Goal: Entertainment & Leisure: Consume media (video, audio)

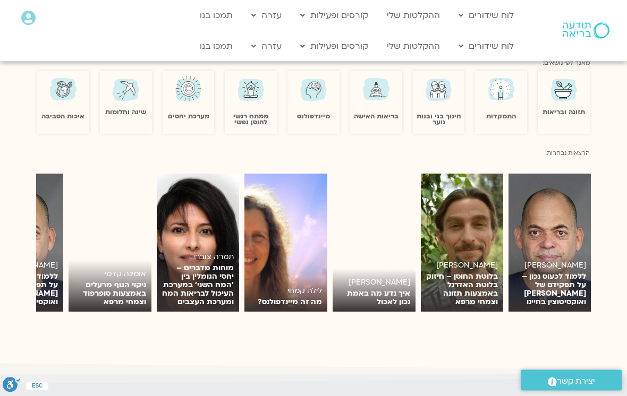
scroll to position [628, 0]
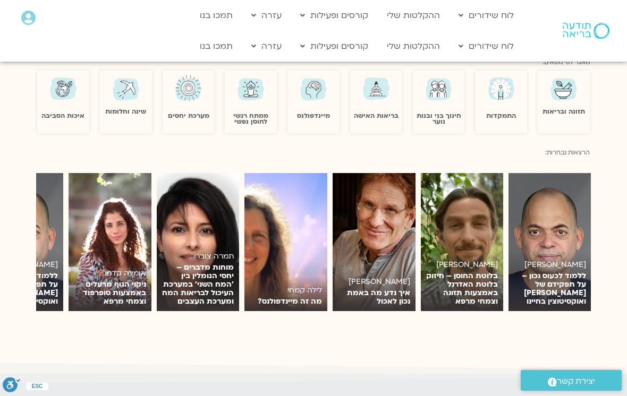
click at [437, 45] on link "ההקלטות שלי" at bounding box center [413, 46] width 64 height 20
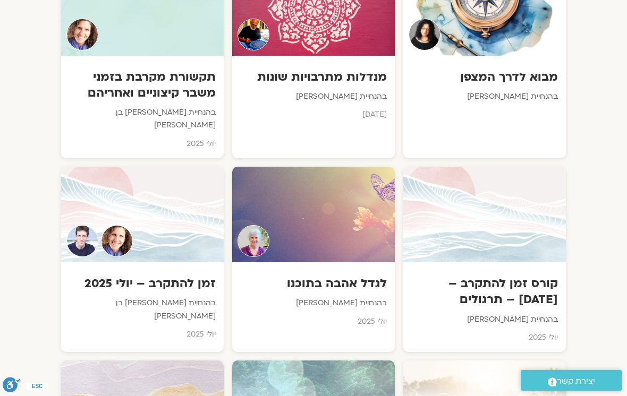
scroll to position [672, 0]
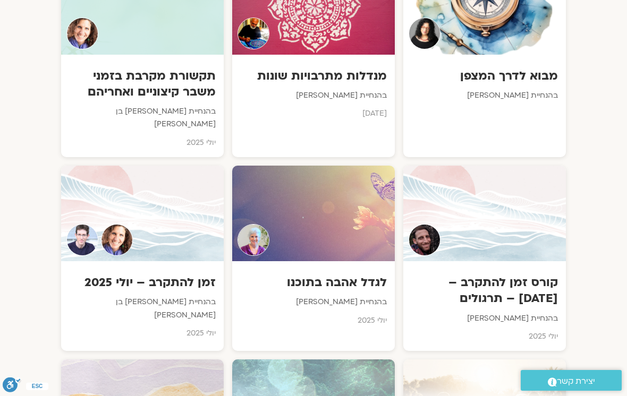
click at [182, 228] on div at bounding box center [142, 214] width 163 height 96
click at [95, 84] on h3 "תקשורת מקרבת בזמני משבר קיצוניים ואחריהם" at bounding box center [142, 84] width 147 height 32
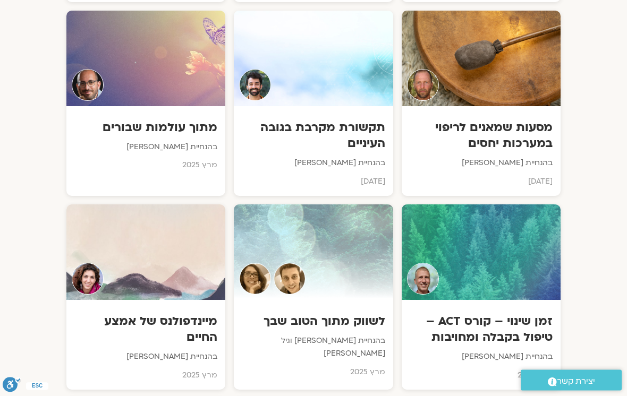
scroll to position [3252, 0]
click at [362, 120] on h3 "תקשורת מקרבת בגובה העיניים" at bounding box center [313, 136] width 143 height 32
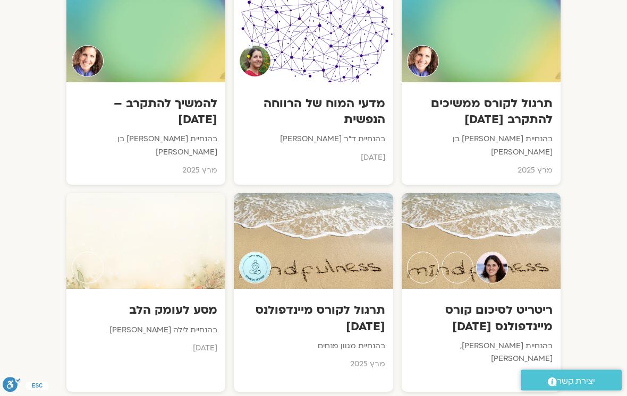
scroll to position [3664, 0]
click at [100, 96] on h3 "להמשיך להתקרב – [DATE]" at bounding box center [145, 112] width 143 height 32
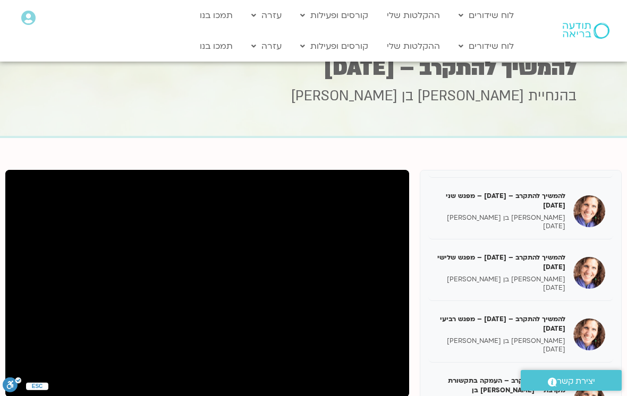
scroll to position [260, 0]
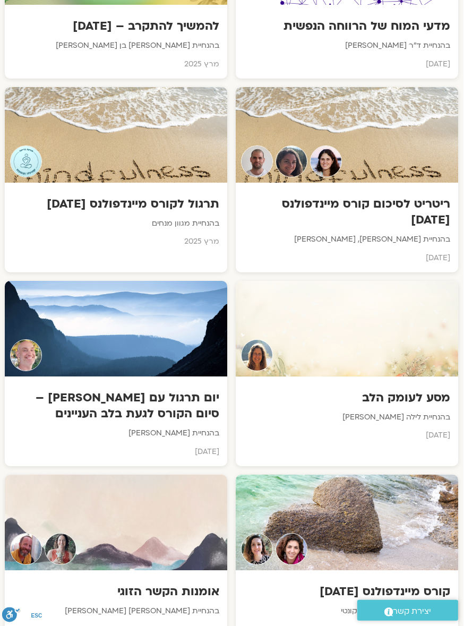
scroll to position [4748, 0]
